Goal: Task Accomplishment & Management: Manage account settings

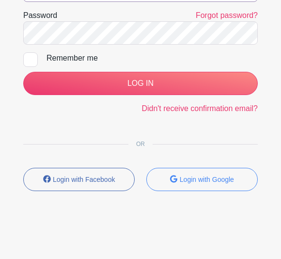
scroll to position [90, 0]
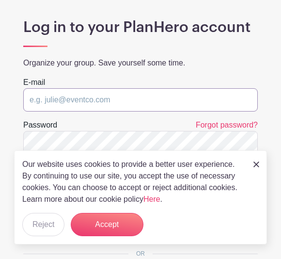
type input "[EMAIL_ADDRESS][DOMAIN_NAME]"
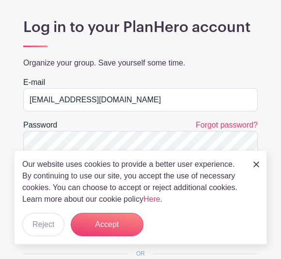
click at [141, 193] on input "LOG IN" at bounding box center [140, 192] width 235 height 23
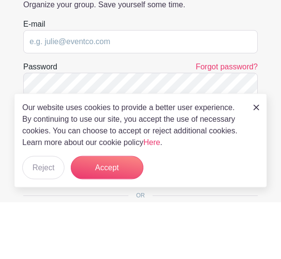
click at [104, 213] on button "Accept" at bounding box center [107, 224] width 73 height 23
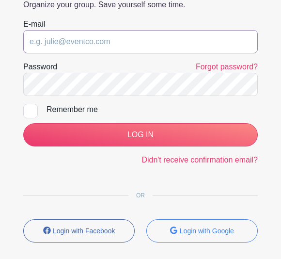
click at [38, 39] on input "email" at bounding box center [140, 41] width 235 height 23
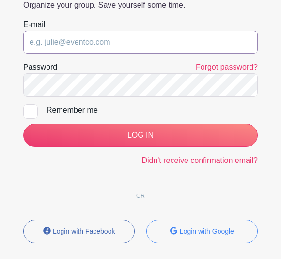
type input "[EMAIL_ADDRESS][DOMAIN_NAME]"
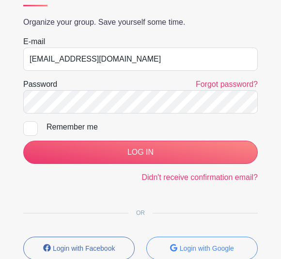
scroll to position [155, 0]
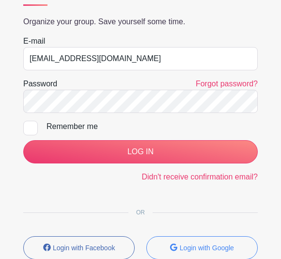
click at [58, 151] on input "LOG IN" at bounding box center [140, 151] width 235 height 23
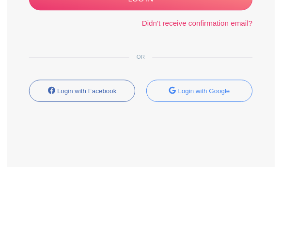
scroll to position [31, 0]
